Goal: Task Accomplishment & Management: Use online tool/utility

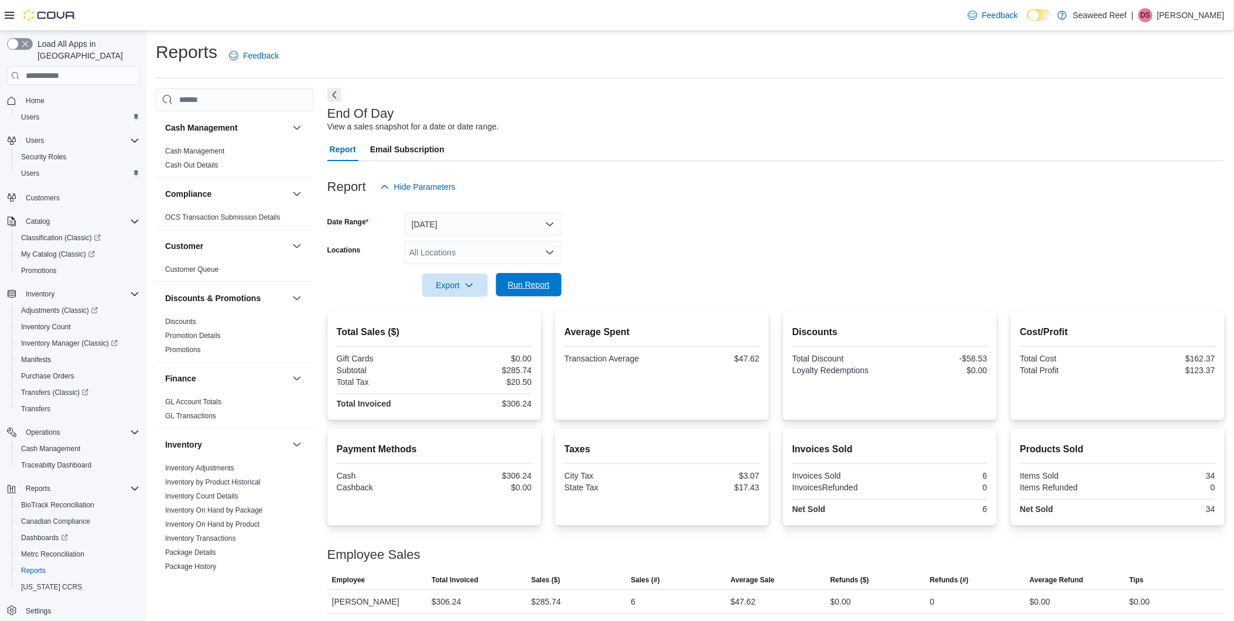
click at [524, 282] on span "Run Report" at bounding box center [529, 285] width 42 height 12
